Goal: Information Seeking & Learning: Understand process/instructions

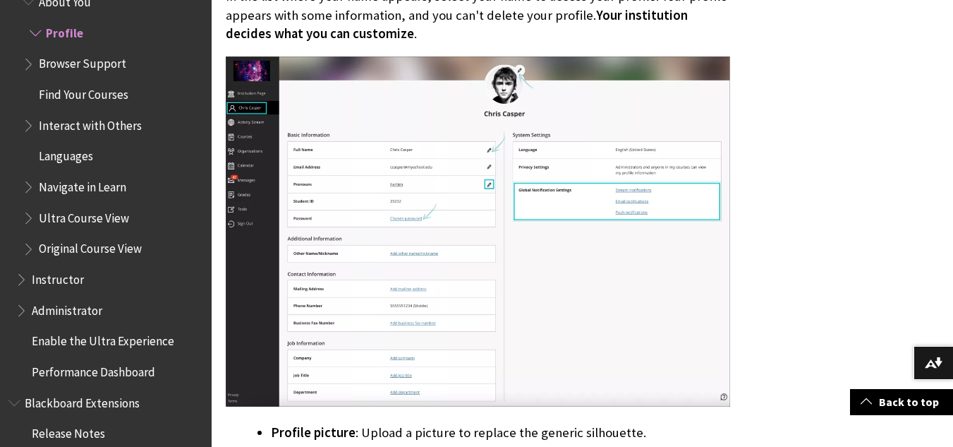
scroll to position [564, 0]
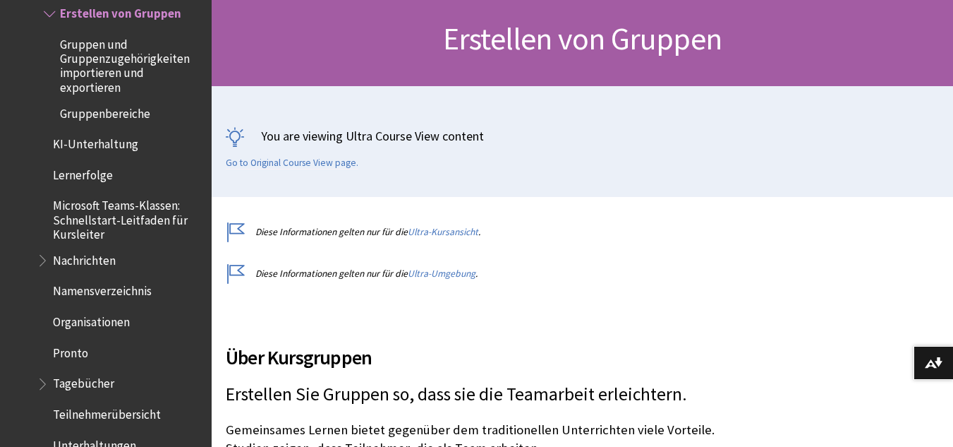
scroll to position [188, 0]
